Goal: Task Accomplishment & Management: Complete application form

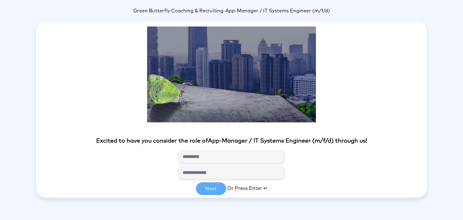
click at [209, 93] on section "Excited to have you consider the role of App-Manager / IT Systems Engineer (m/f…" at bounding box center [231, 124] width 390 height 205
type input "**********"
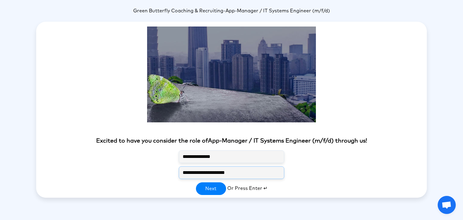
type input "**********"
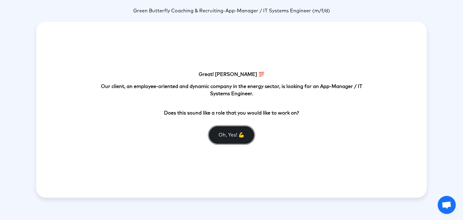
click at [238, 135] on button "Oh, Yes! 💪" at bounding box center [231, 134] width 45 height 17
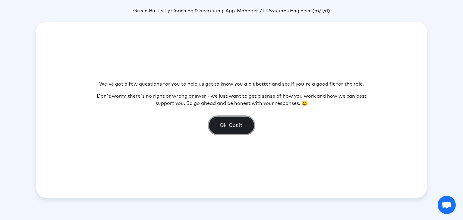
click at [237, 130] on button "Ok, Got it!" at bounding box center [231, 125] width 45 height 17
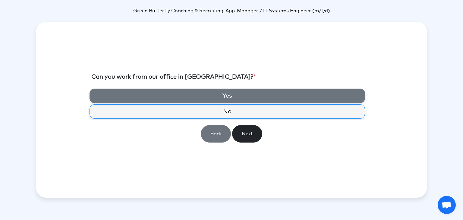
click at [237, 93] on label "Yes" at bounding box center [226, 96] width 275 height 14
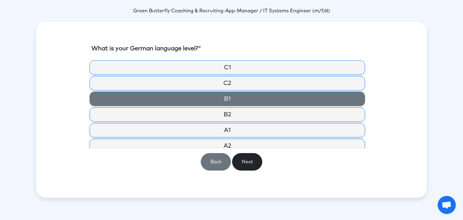
click at [237, 97] on label "B1" at bounding box center [226, 99] width 275 height 14
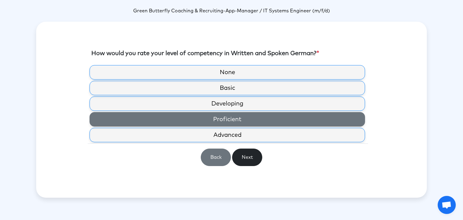
click at [236, 117] on label "Proficient" at bounding box center [226, 119] width 275 height 14
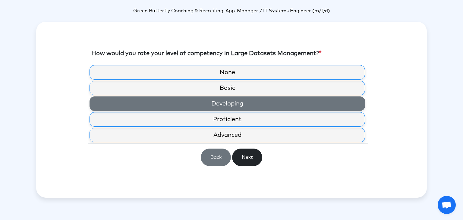
click at [234, 105] on label "Developing" at bounding box center [226, 103] width 275 height 14
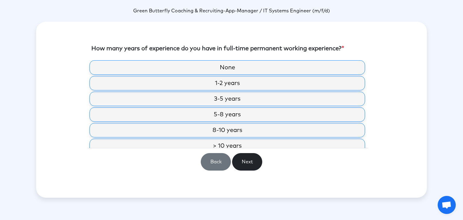
click at [234, 105] on label "3-5 years" at bounding box center [226, 99] width 275 height 14
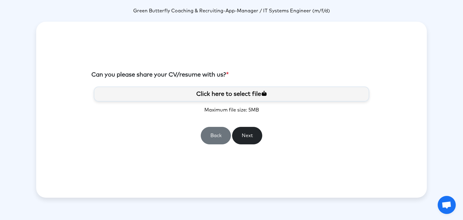
click at [234, 96] on label "Click here to select file" at bounding box center [231, 93] width 275 height 15
click at [0, 0] on input "Click here to select file" at bounding box center [0, 0] width 0 height 0
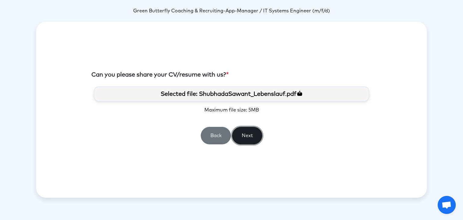
click at [247, 131] on button "Next" at bounding box center [247, 135] width 30 height 17
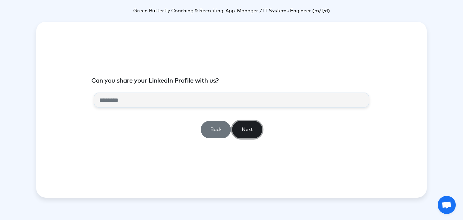
click at [252, 128] on button "Next" at bounding box center [247, 129] width 30 height 17
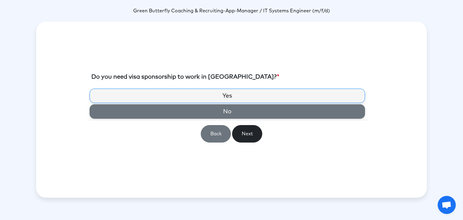
click at [265, 118] on label "No" at bounding box center [226, 111] width 275 height 14
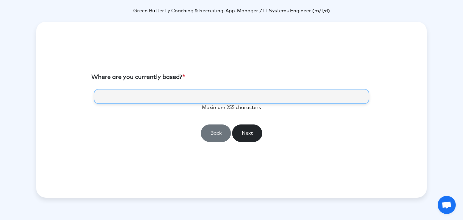
click at [234, 98] on input "text" at bounding box center [231, 96] width 275 height 15
type input "******"
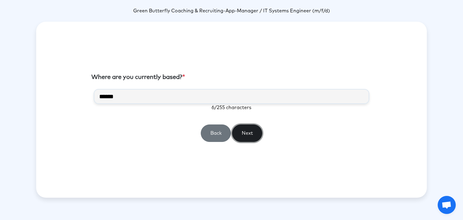
click at [249, 129] on button "Next" at bounding box center [247, 132] width 30 height 17
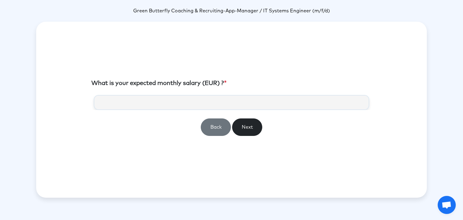
click at [227, 113] on div "Back Next" at bounding box center [231, 117] width 280 height 45
click at [228, 108] on input "number" at bounding box center [231, 102] width 275 height 15
type input "****"
click at [250, 129] on button "Next" at bounding box center [247, 126] width 30 height 17
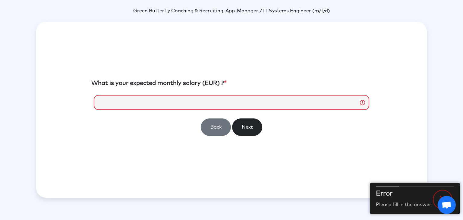
click at [117, 103] on input "number" at bounding box center [231, 102] width 275 height 15
drag, startPoint x: 117, startPoint y: 103, endPoint x: 87, endPoint y: 96, distance: 30.9
click at [87, 96] on div "What is your expected monthly salary (EUR) ? * Back Next" at bounding box center [231, 110] width 390 height 176
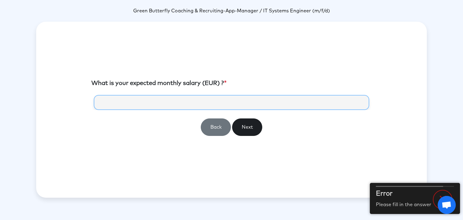
type input "****"
click at [254, 130] on button "Next" at bounding box center [247, 126] width 30 height 17
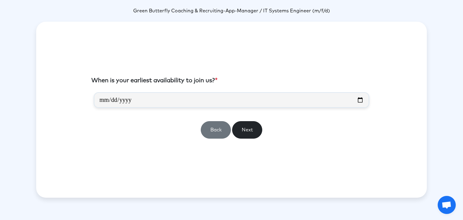
click at [321, 91] on section "When is your earliest availability to join us? * Back Next" at bounding box center [231, 109] width 280 height 67
click at [321, 102] on input "date" at bounding box center [231, 100] width 275 height 16
click at [358, 100] on input "date" at bounding box center [231, 100] width 275 height 16
type input "**********"
click at [255, 130] on button "Next" at bounding box center [247, 129] width 30 height 17
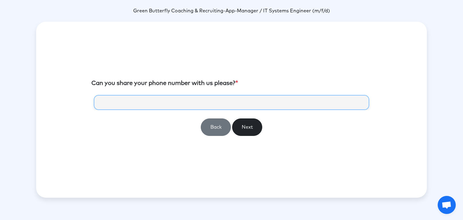
click at [238, 105] on input "tel" at bounding box center [231, 102] width 275 height 15
type input "**********"
click at [242, 126] on button "Next" at bounding box center [247, 126] width 30 height 17
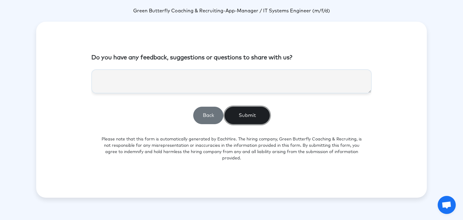
click at [244, 121] on button "Submit" at bounding box center [246, 115] width 45 height 17
